Goal: Task Accomplishment & Management: Manage account settings

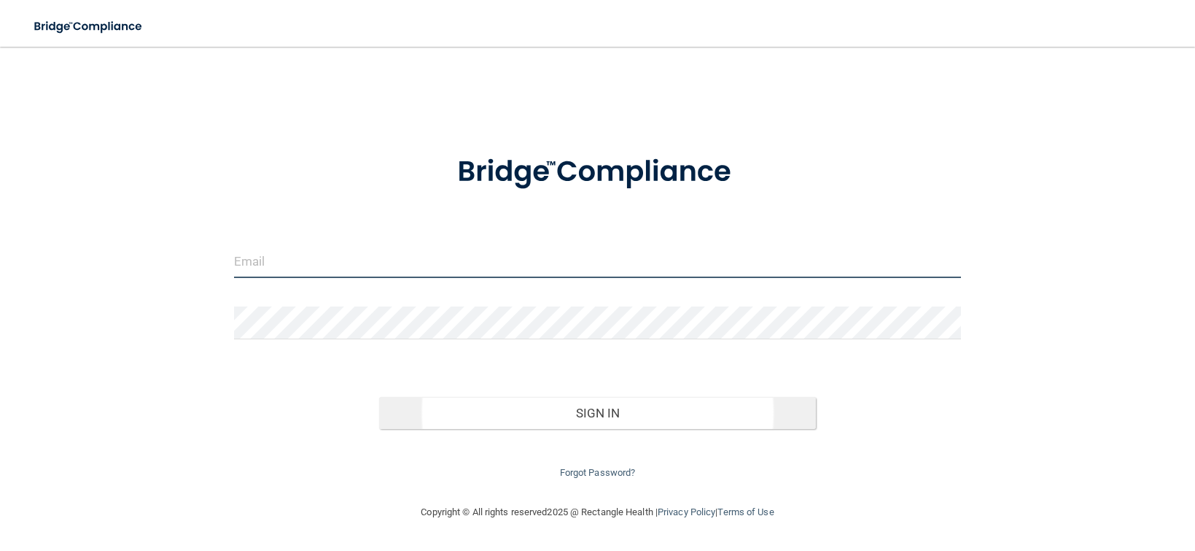
type input "[PERSON_NAME][EMAIL_ADDRESS][DOMAIN_NAME]"
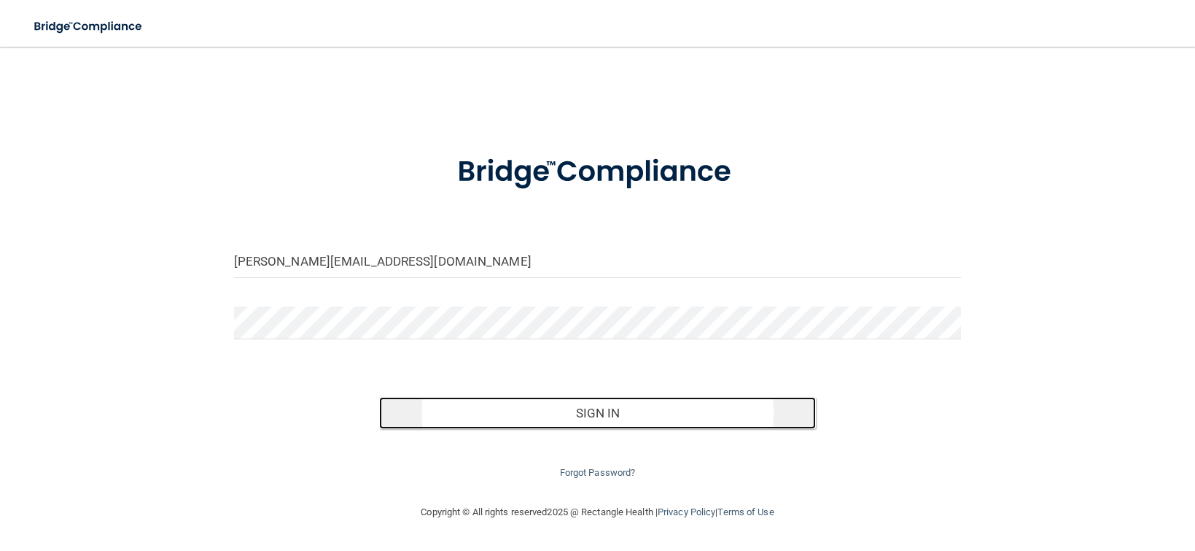
click at [593, 411] on button "Sign In" at bounding box center [597, 413] width 437 height 32
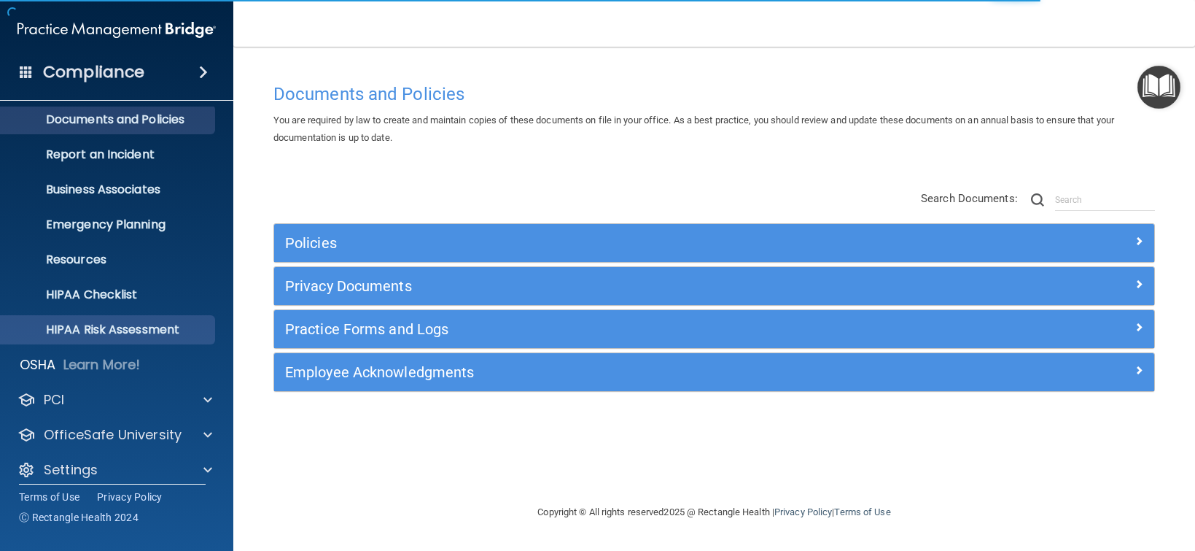
scroll to position [55, 0]
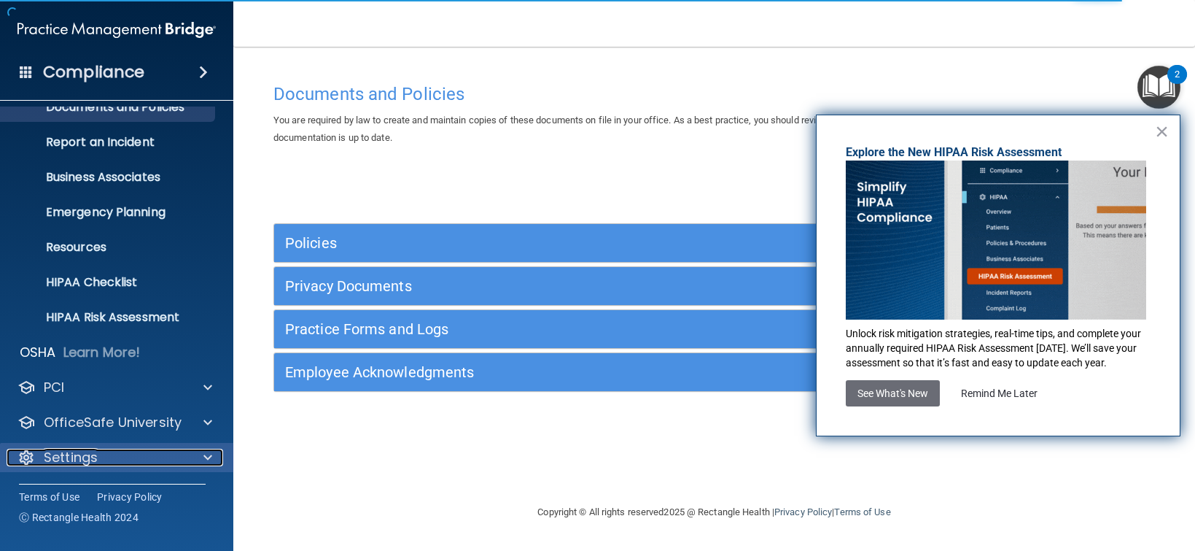
click at [209, 455] on span at bounding box center [207, 458] width 9 height 18
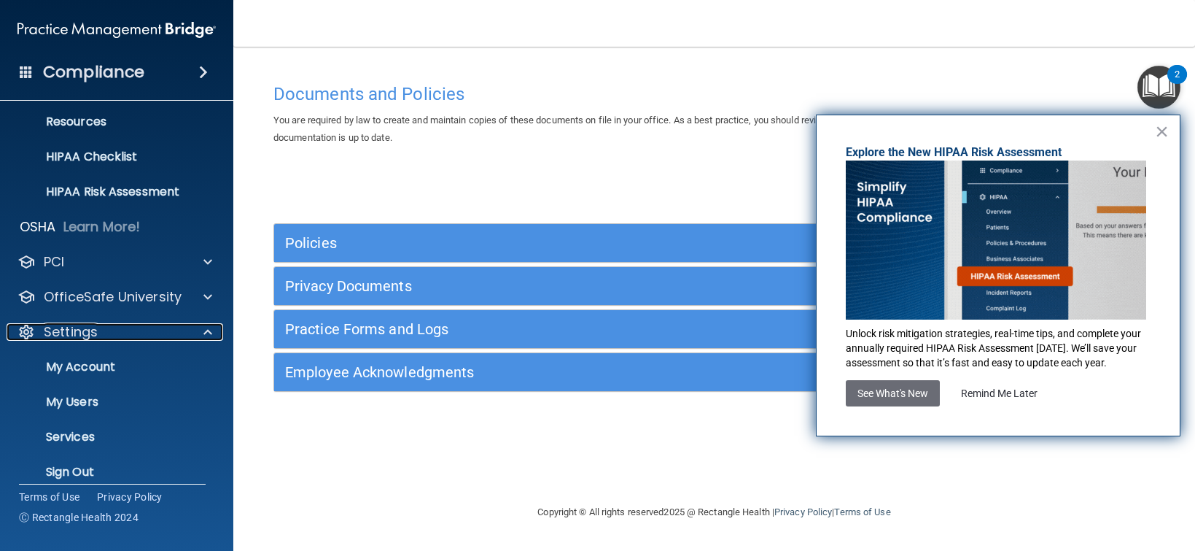
scroll to position [195, 0]
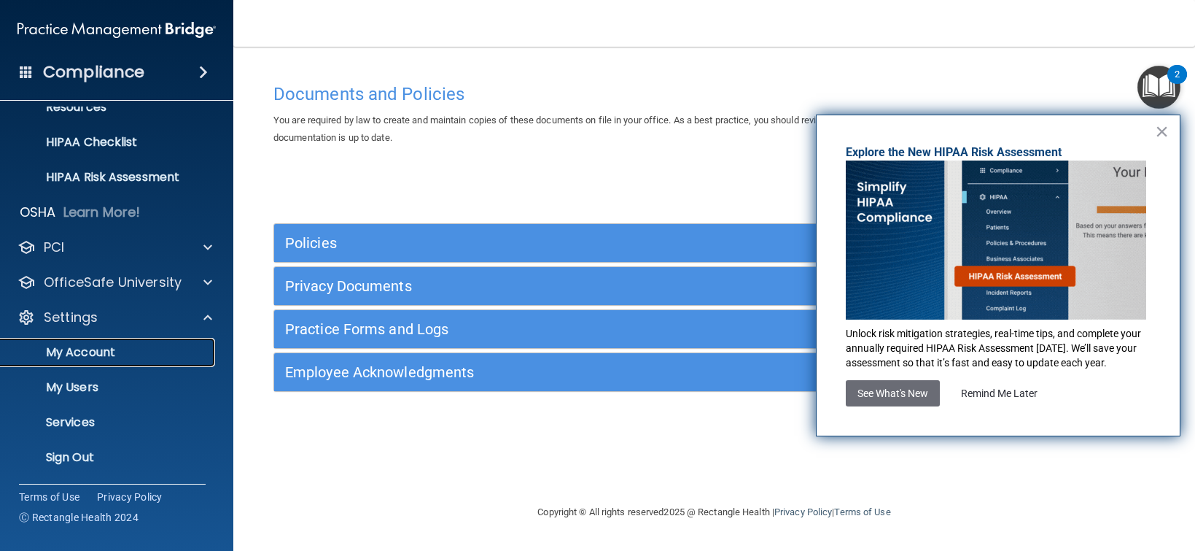
click at [96, 349] on p "My Account" at bounding box center [108, 352] width 199 height 15
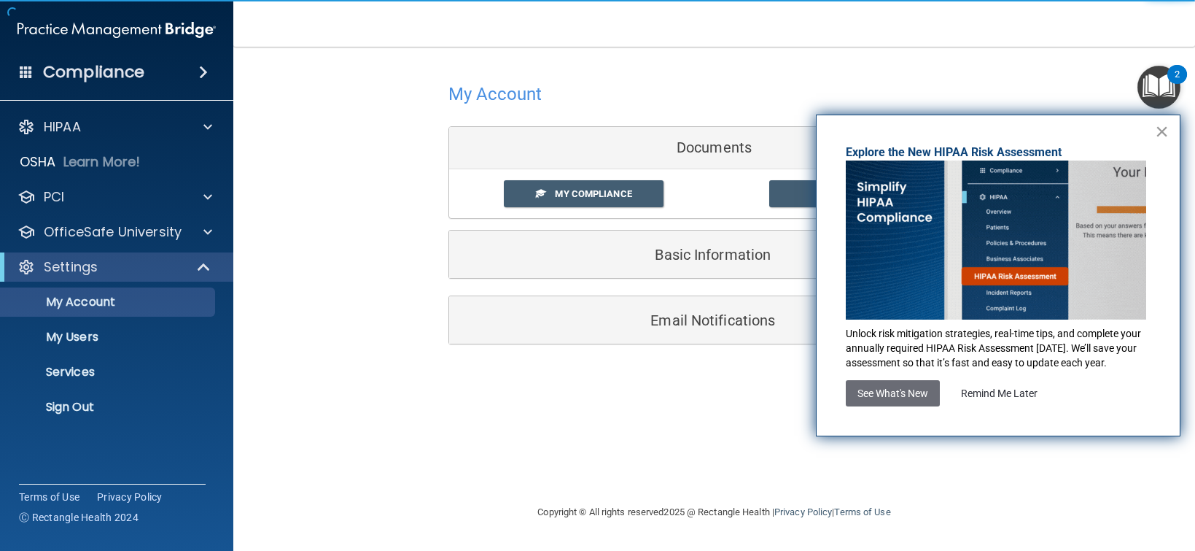
click at [1160, 128] on button "×" at bounding box center [1162, 131] width 14 height 23
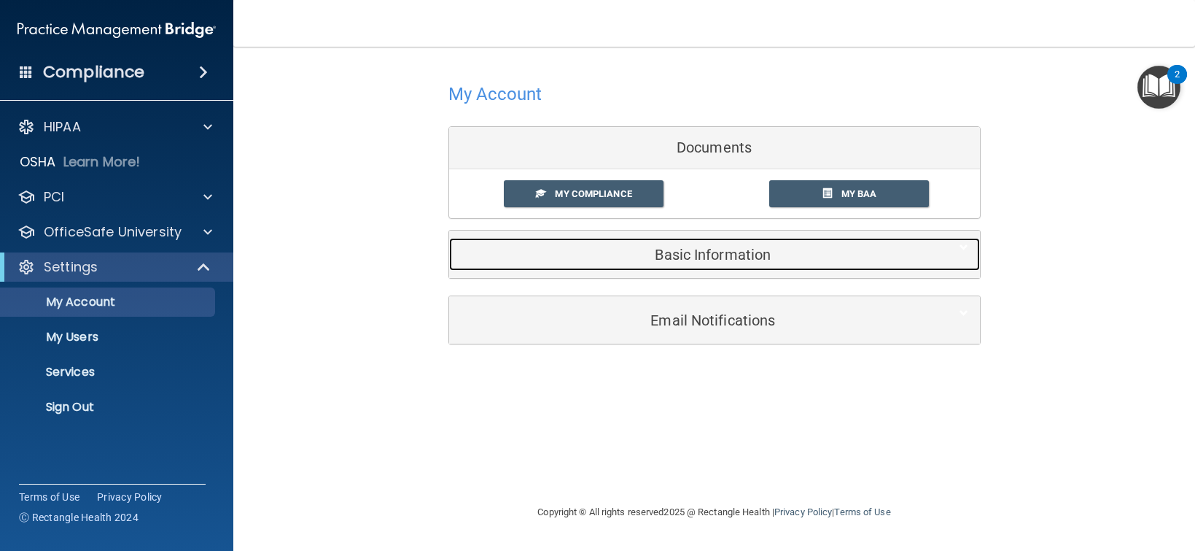
click at [706, 257] on h5 "Basic Information" at bounding box center [692, 255] width 465 height 16
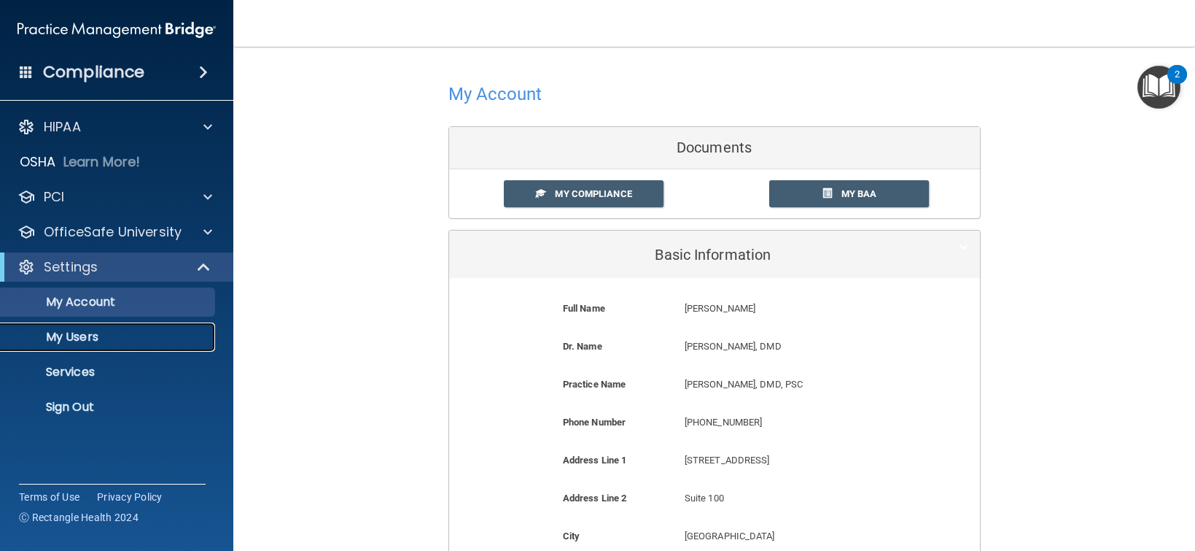
click at [78, 331] on p "My Users" at bounding box center [108, 337] width 199 height 15
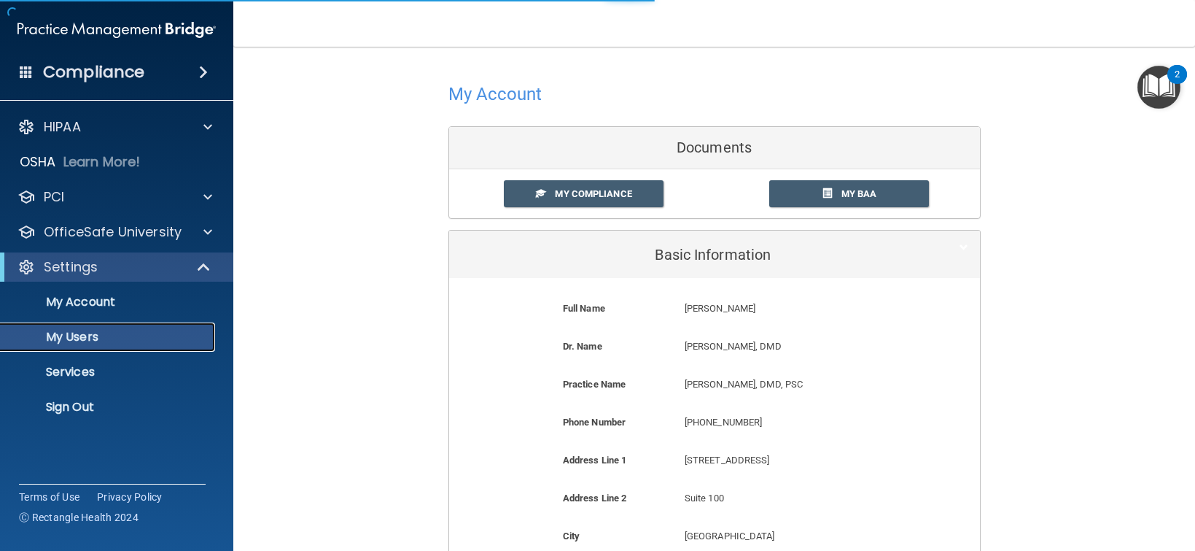
select select "20"
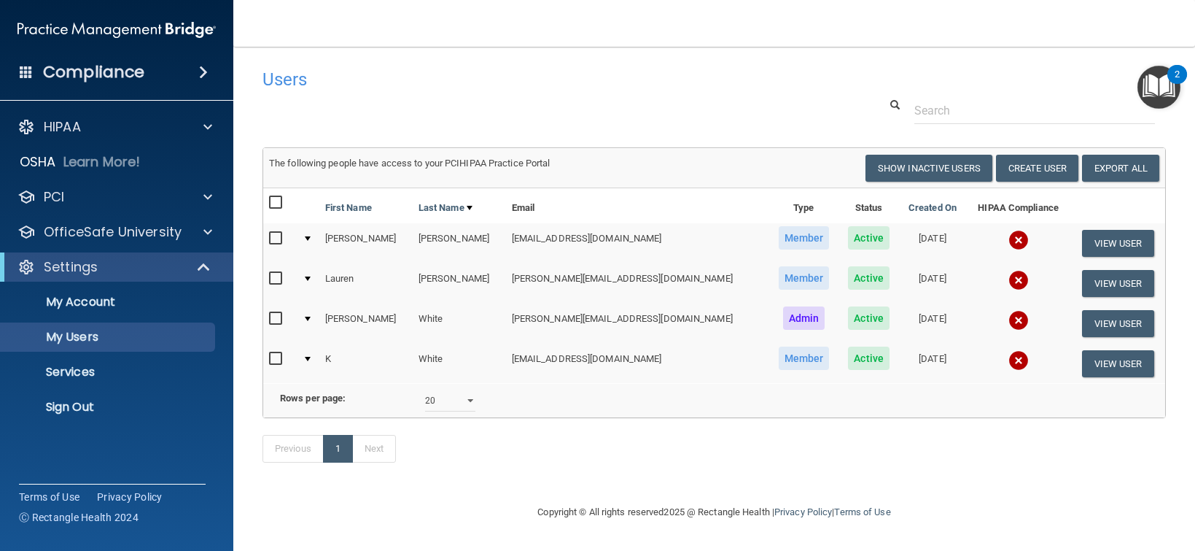
click at [206, 67] on span at bounding box center [203, 72] width 9 height 18
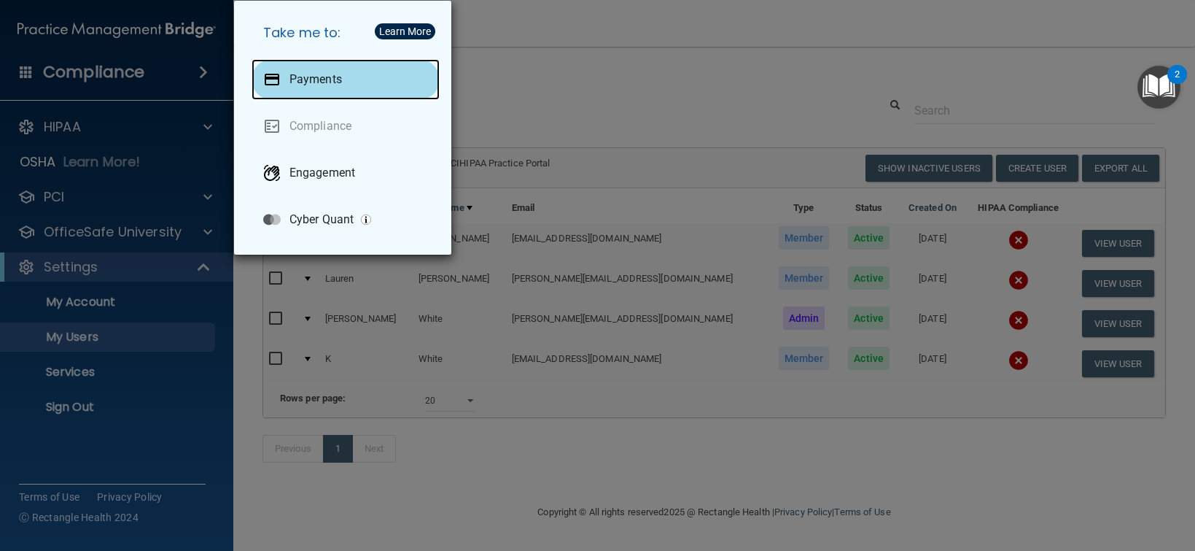
click at [319, 80] on p "Payments" at bounding box center [316, 79] width 53 height 15
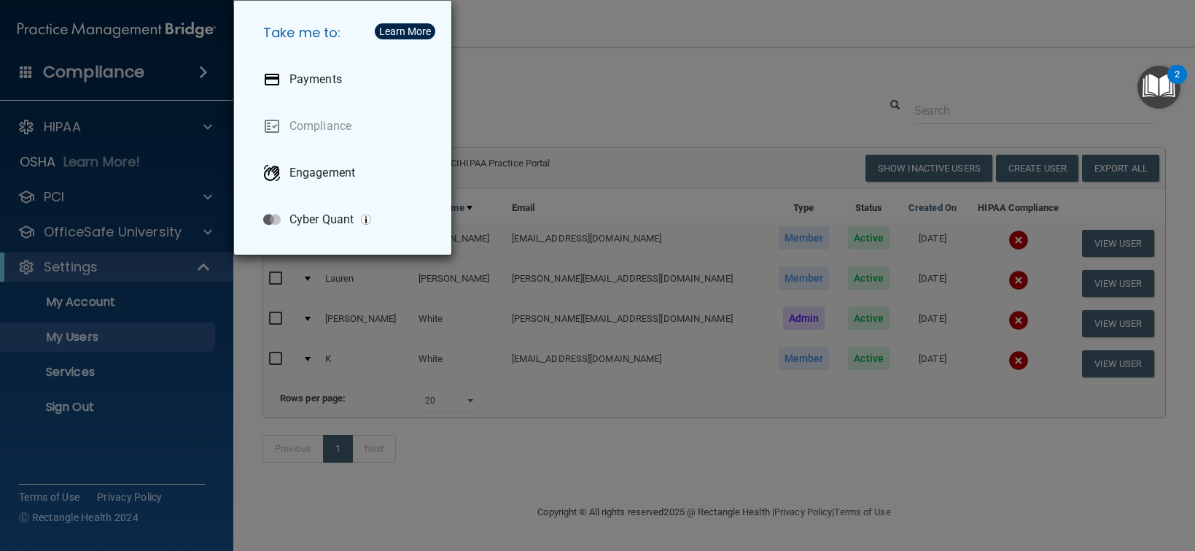
click at [637, 85] on div "Take me to: Payments Compliance Engagement Cyber Quant" at bounding box center [597, 275] width 1195 height 551
